Goal: Information Seeking & Learning: Learn about a topic

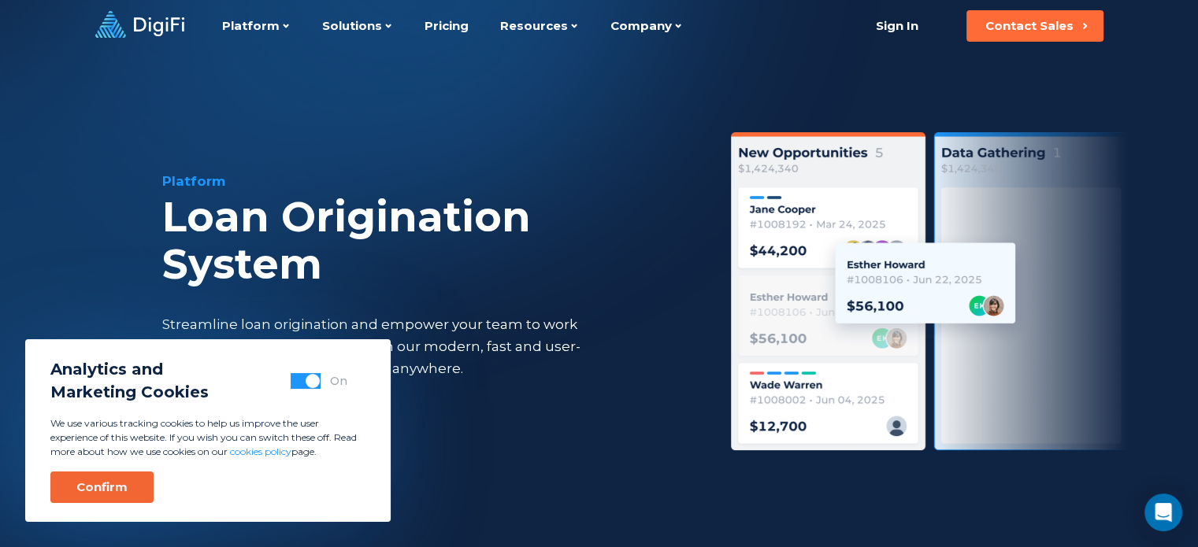
click at [124, 484] on div "Confirm" at bounding box center [101, 488] width 51 height 16
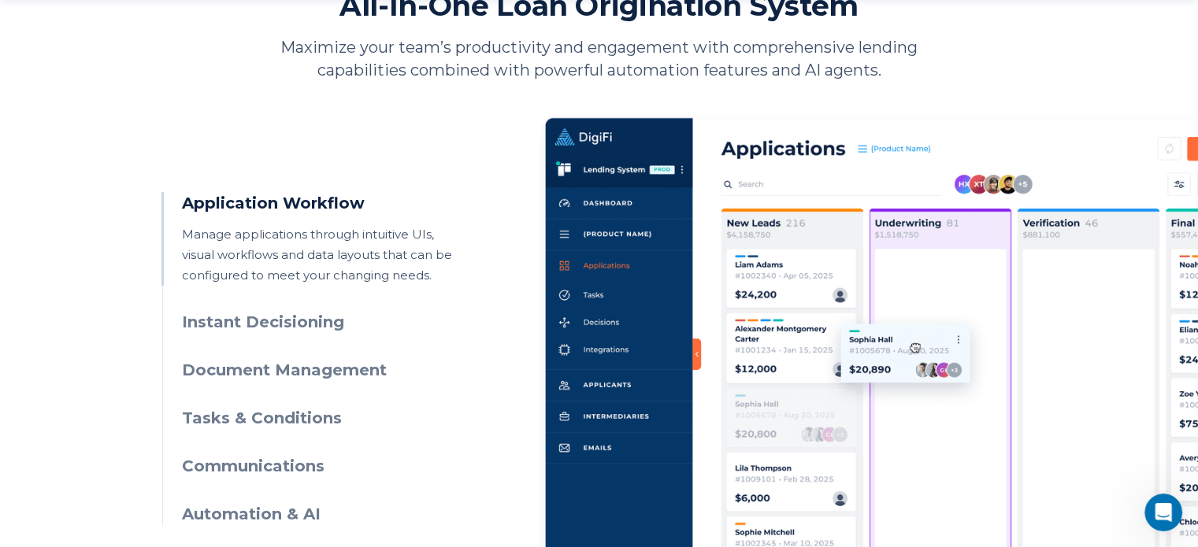
scroll to position [728, 0]
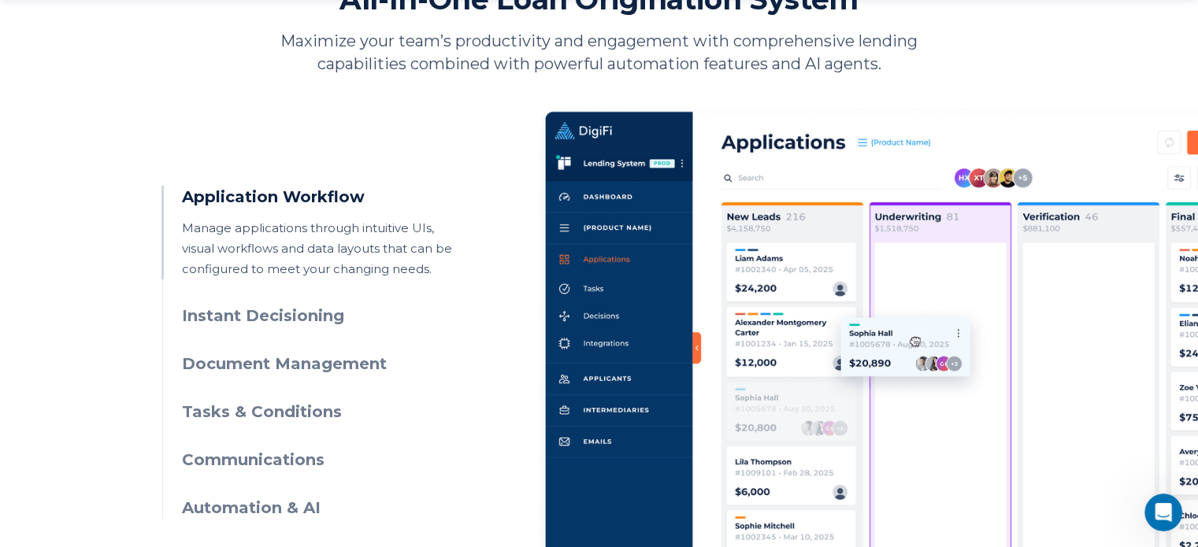
click at [579, 66] on p "Maximize your team’s productivity and engagement with comprehensive lending cap…" at bounding box center [599, 53] width 685 height 46
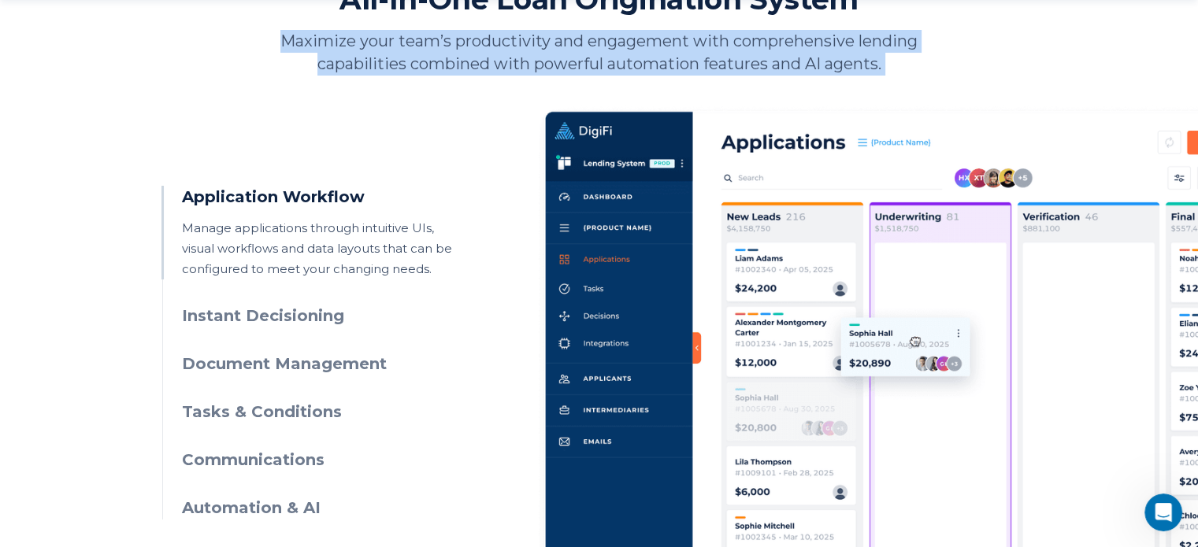
click at [579, 66] on p "Maximize your team’s productivity and engagement with comprehensive lending cap…" at bounding box center [599, 53] width 685 height 46
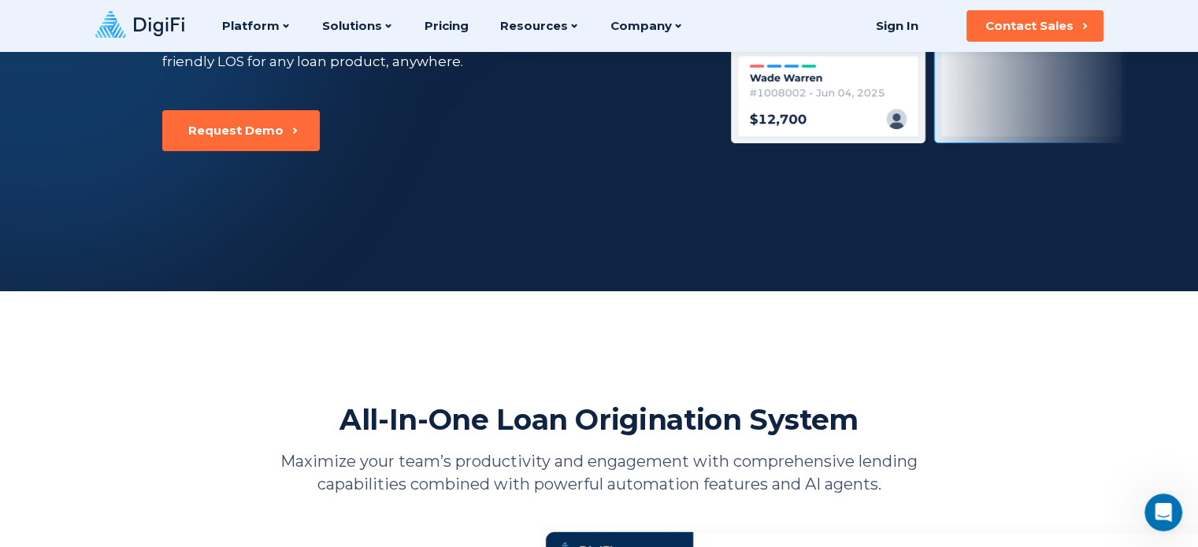
scroll to position [0, 0]
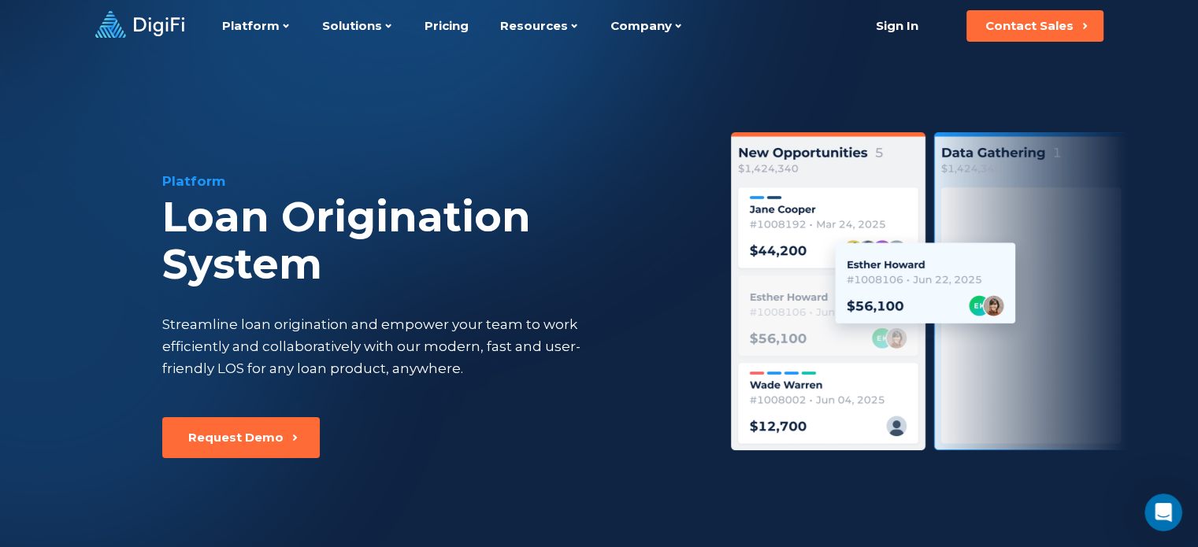
click at [165, 29] on icon at bounding box center [139, 24] width 89 height 27
